Goal: Navigation & Orientation: Find specific page/section

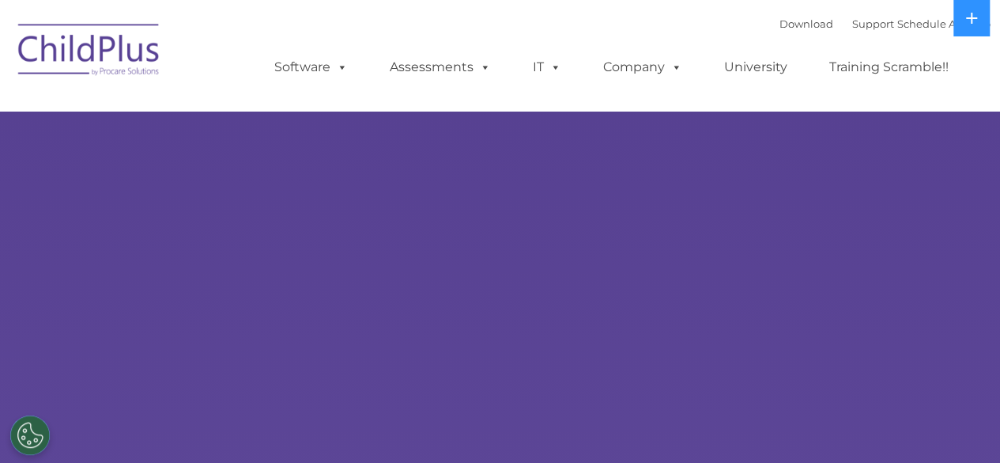
select select "MEDIUM"
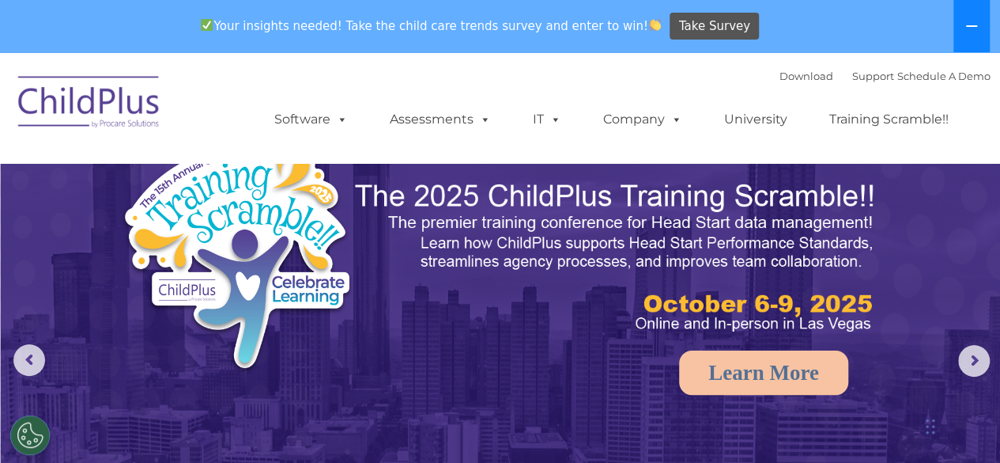
click at [961, 40] on button at bounding box center [972, 26] width 36 height 52
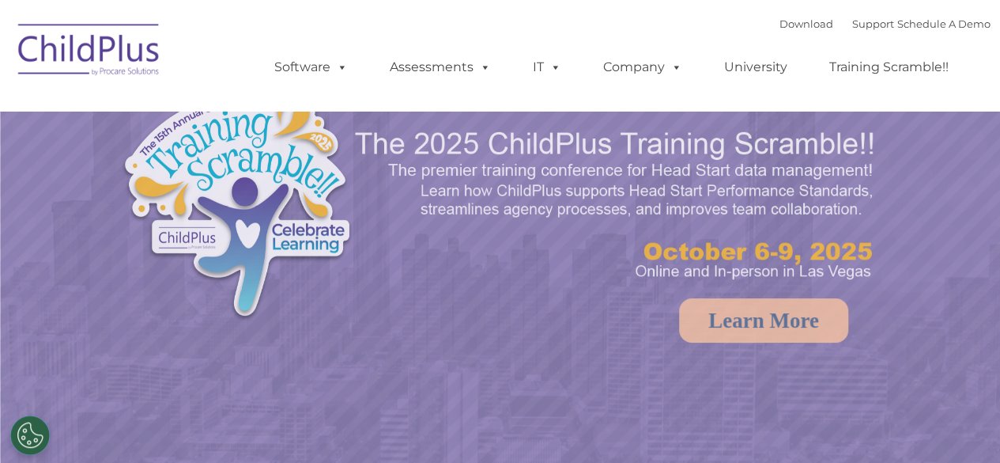
select select "MEDIUM"
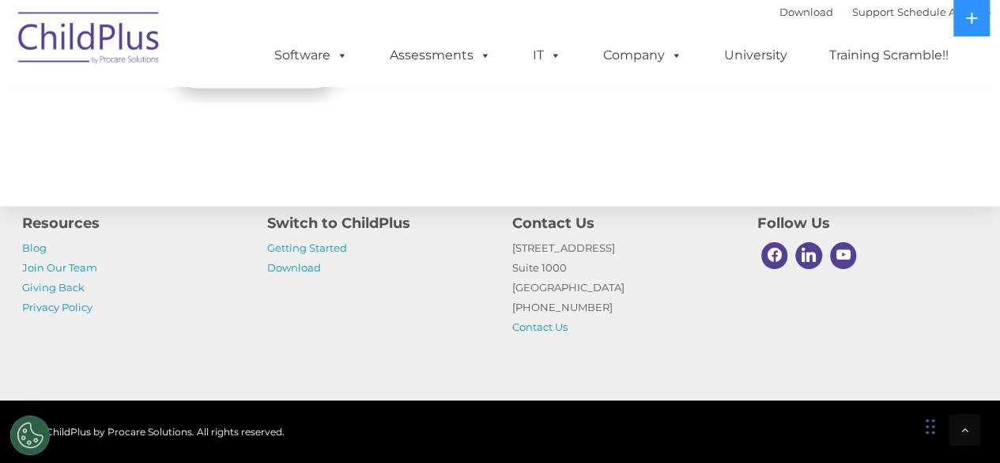
scroll to position [1838, 0]
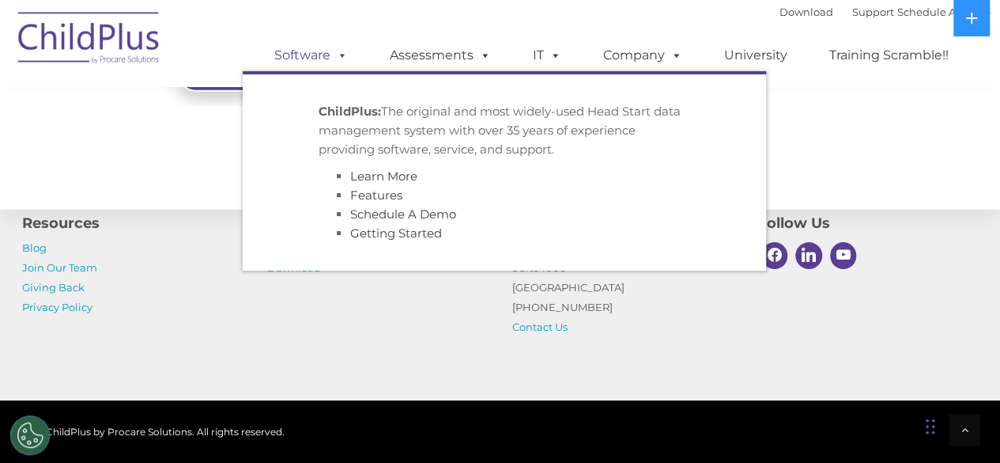
click at [315, 58] on link "Software" at bounding box center [311, 56] width 105 height 32
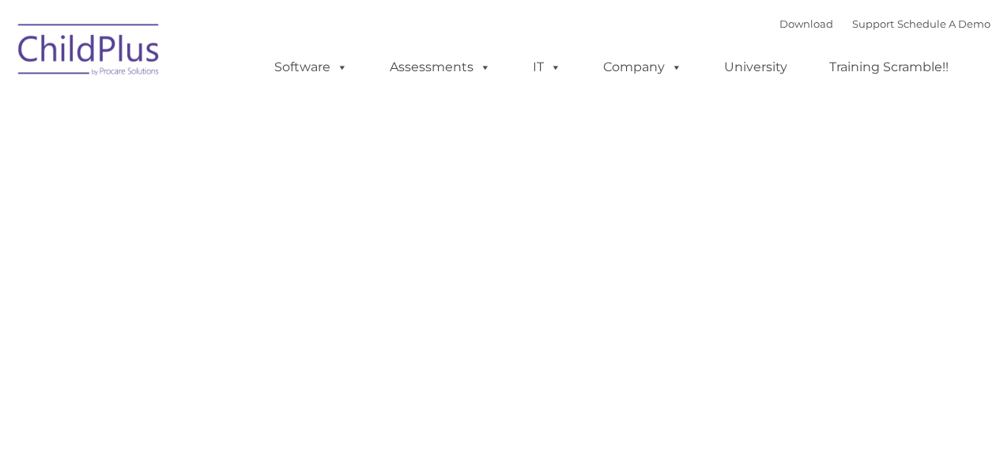
click at [315, 58] on link "Software" at bounding box center [311, 67] width 105 height 32
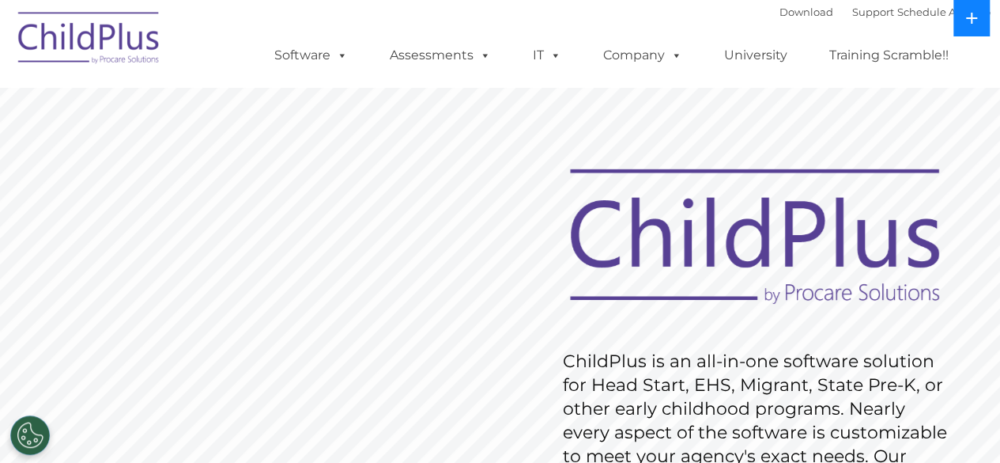
click at [963, 25] on button at bounding box center [972, 18] width 36 height 36
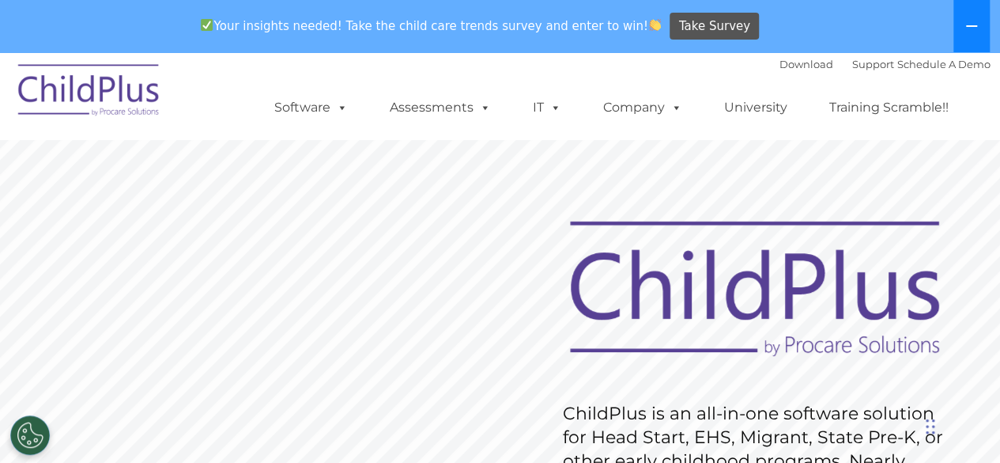
click at [963, 25] on button at bounding box center [972, 26] width 36 height 52
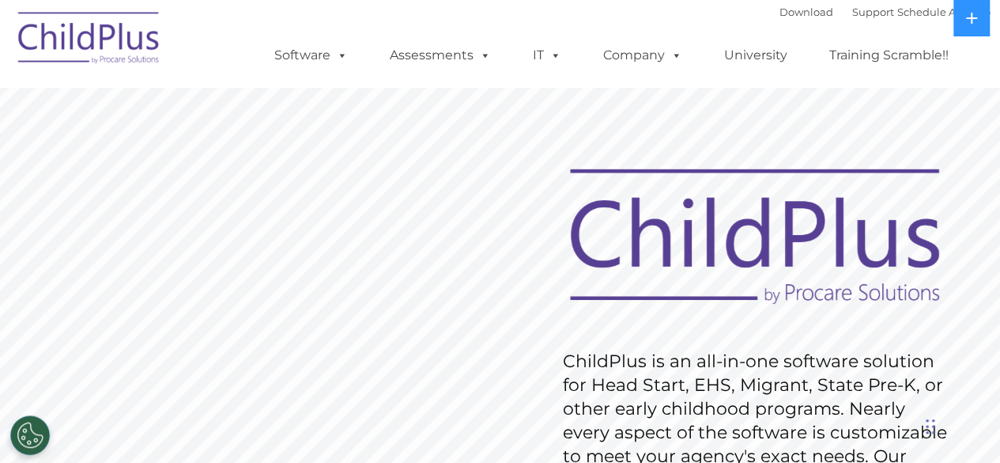
click at [102, 30] on img at bounding box center [89, 40] width 158 height 79
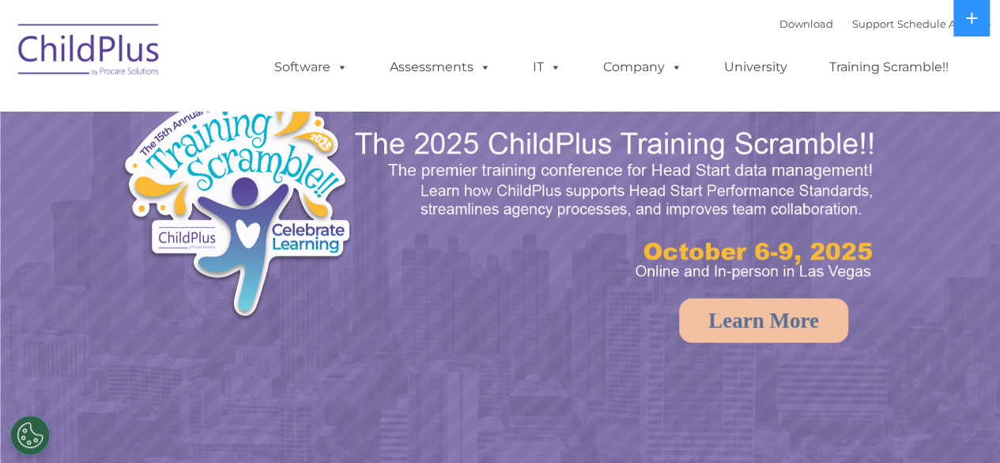
select select "MEDIUM"
